Goal: Find specific page/section: Find specific page/section

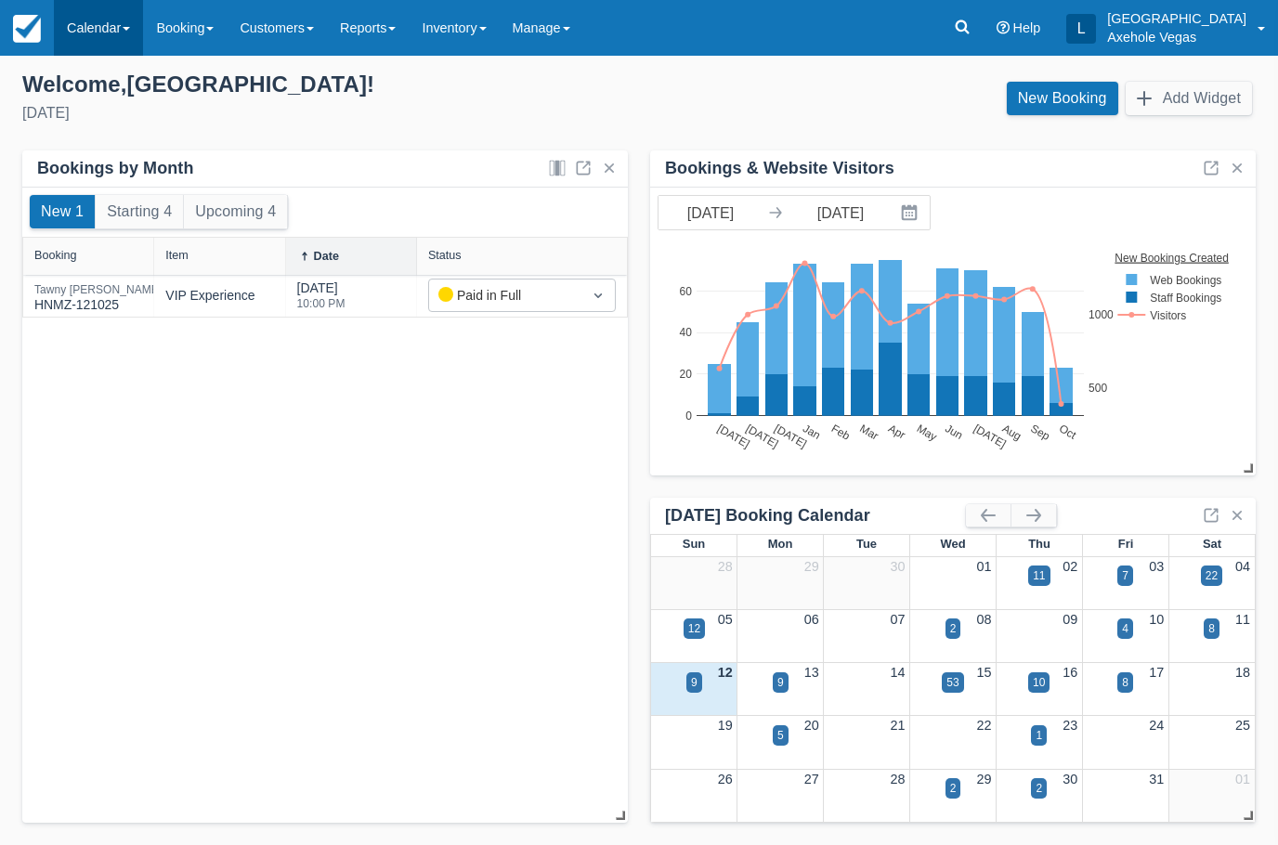
click at [83, 14] on link "Calendar" at bounding box center [98, 28] width 89 height 56
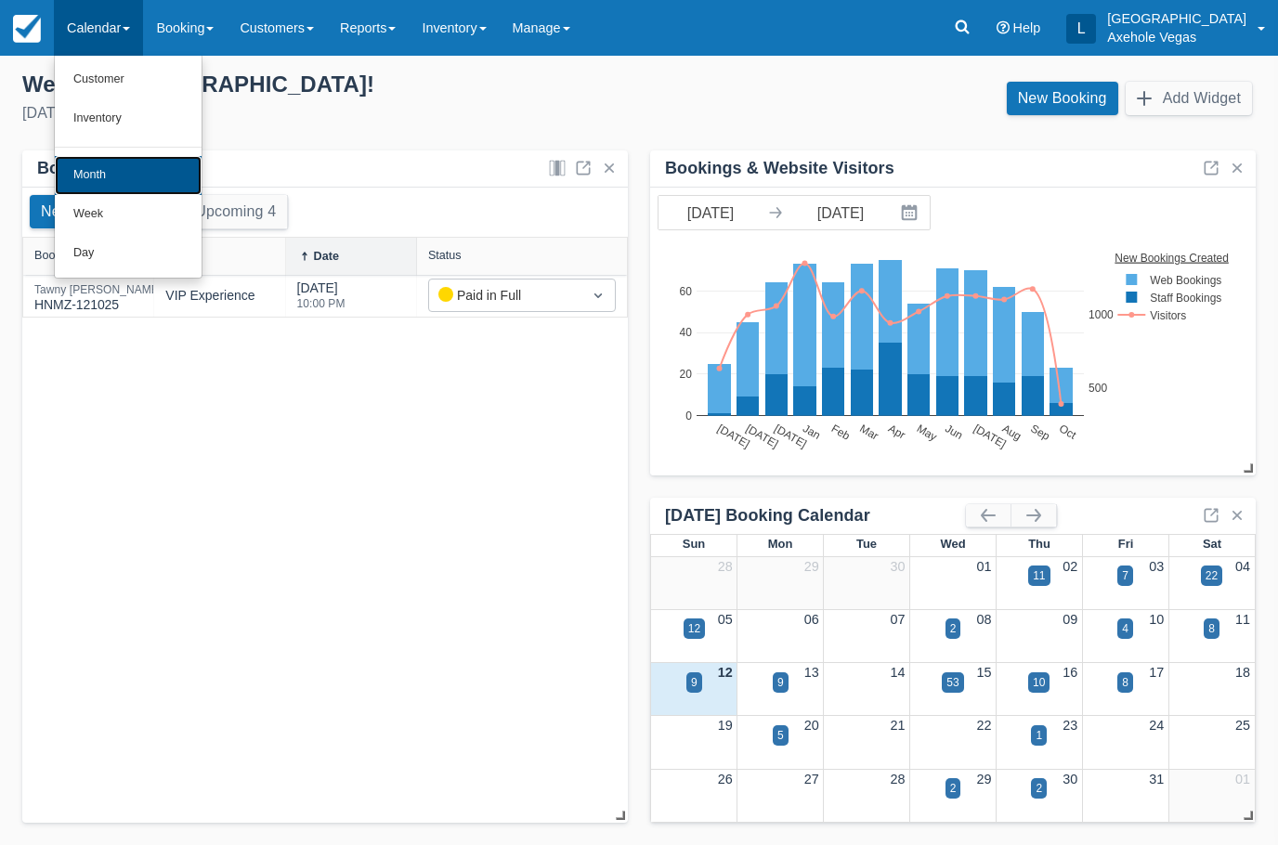
click at [131, 175] on link "Month" at bounding box center [128, 175] width 147 height 39
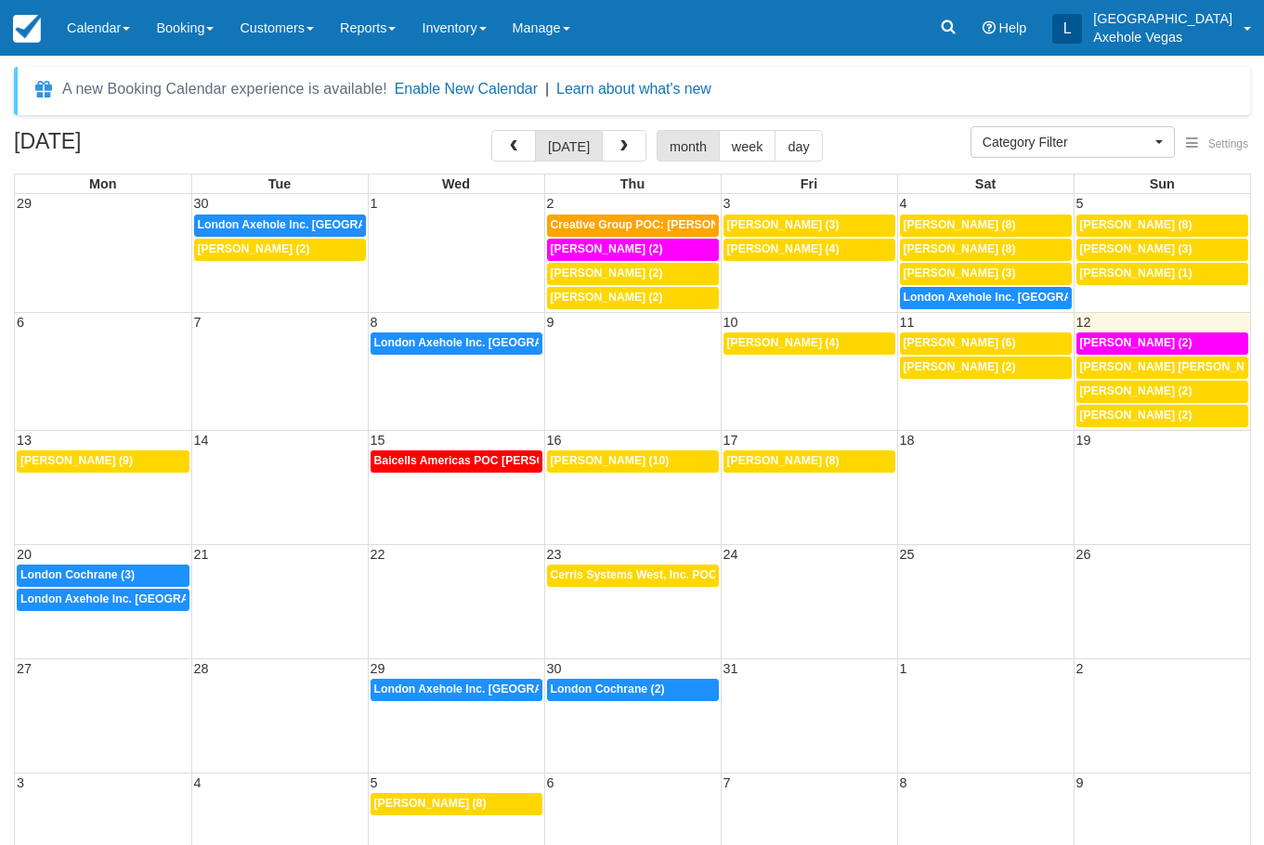
select select
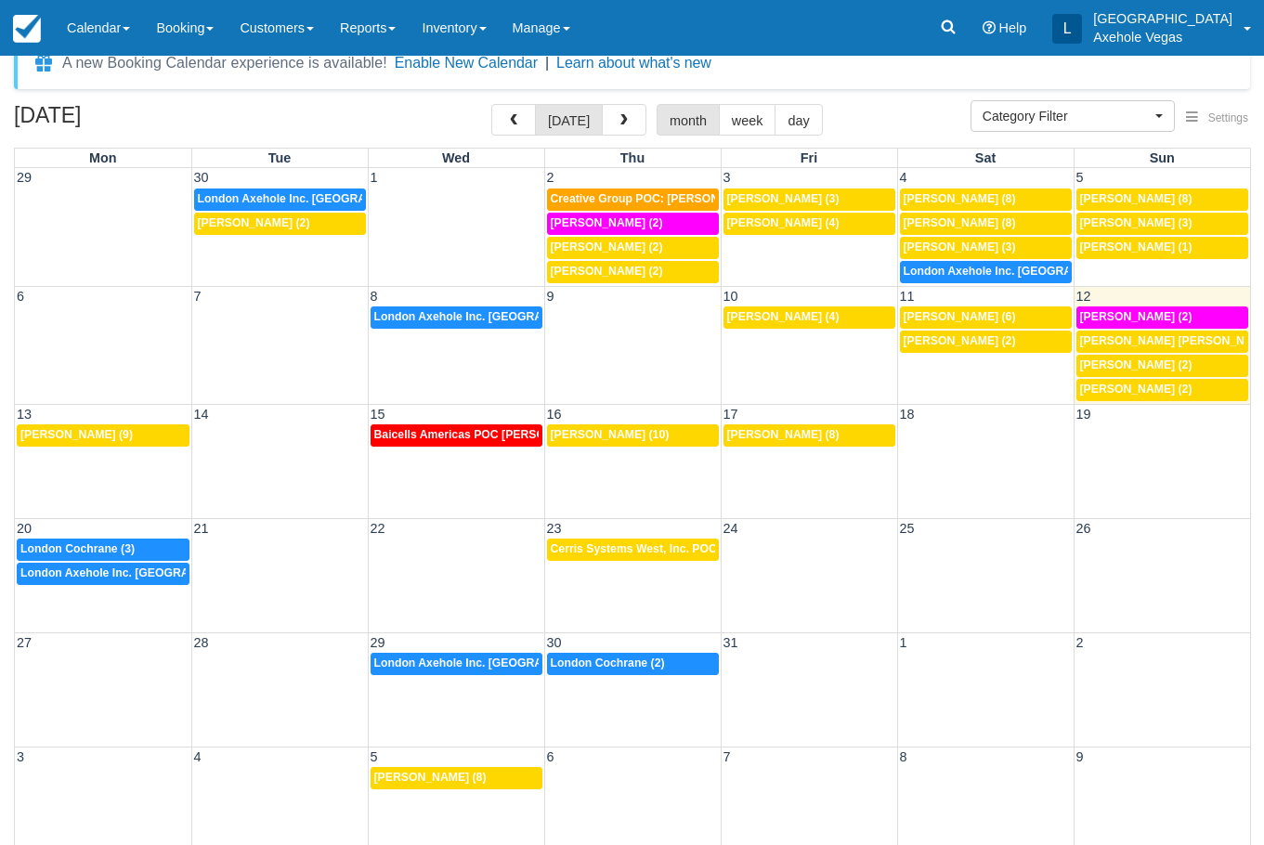
scroll to position [50, 0]
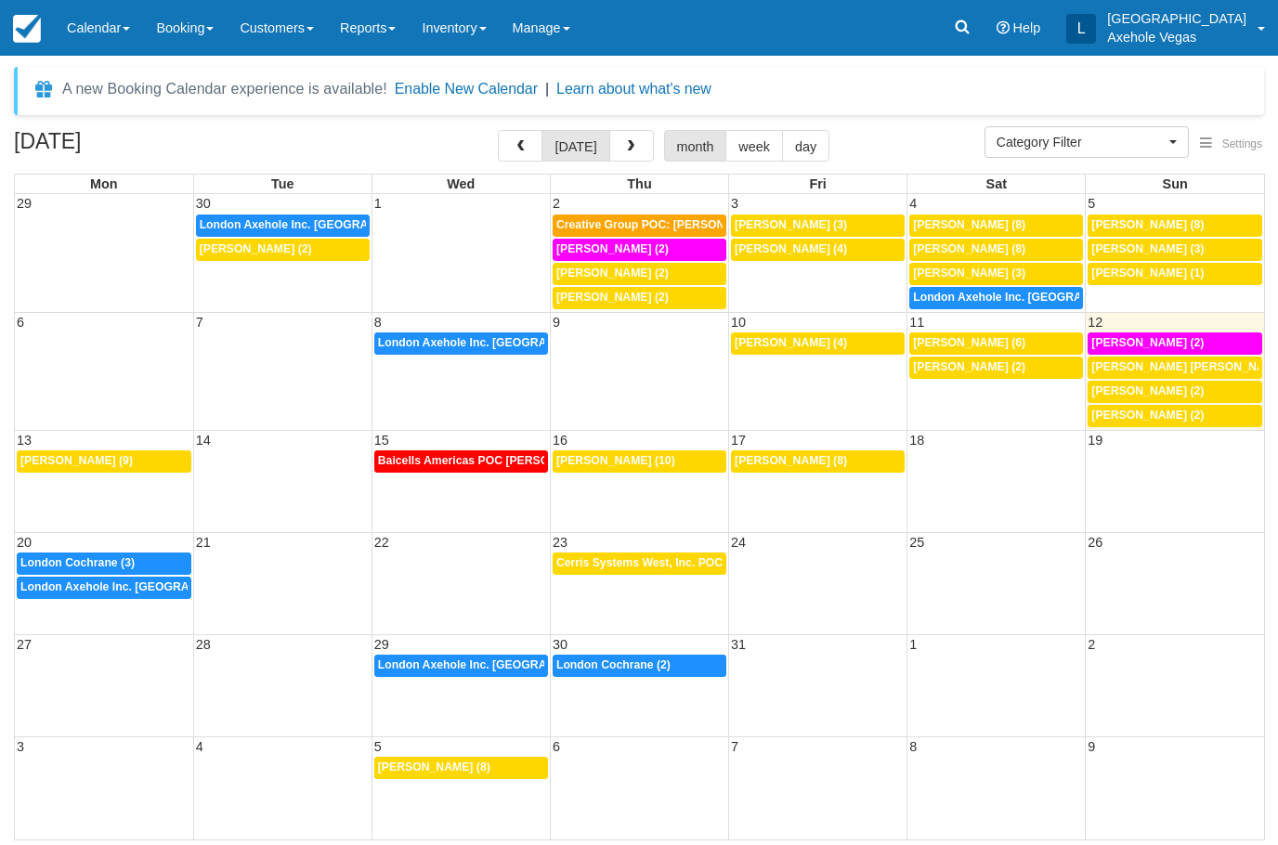
select select
